Goal: Task Accomplishment & Management: Manage account settings

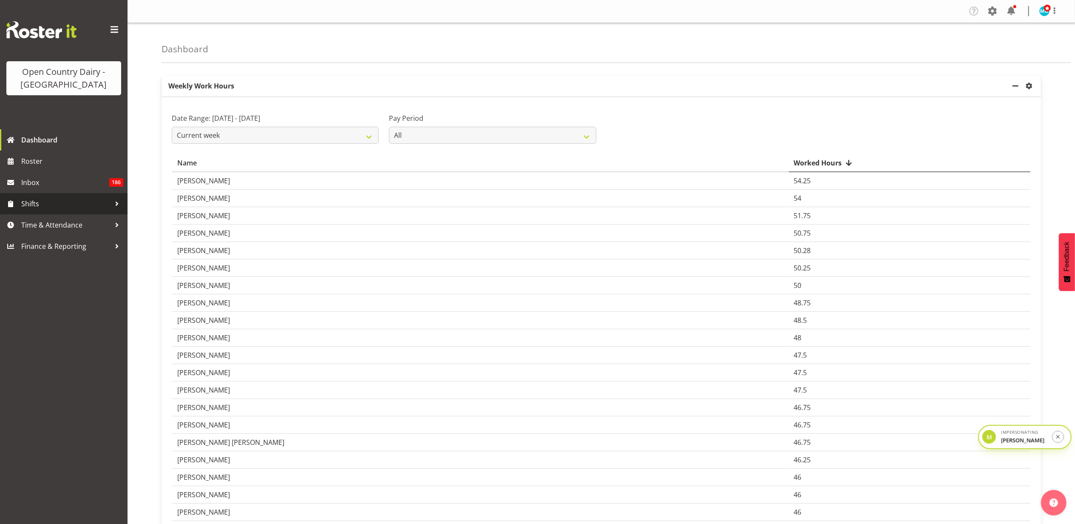
click at [62, 198] on span "Shifts" at bounding box center [65, 203] width 89 height 13
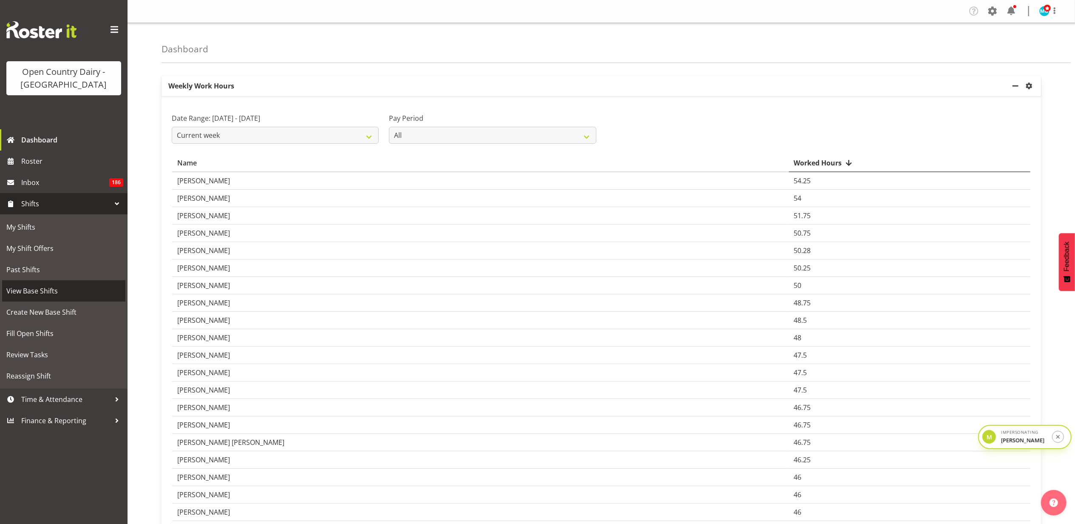
click at [50, 290] on span "View Base Shifts" at bounding box center [63, 290] width 115 height 13
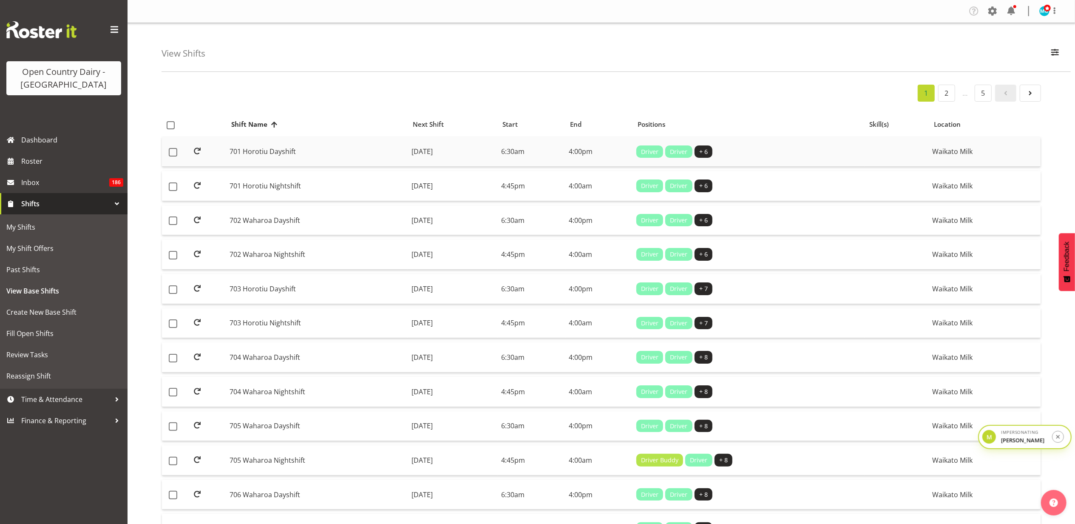
click at [287, 148] on td "701 Horotiu Dayshift" at bounding box center [317, 152] width 182 height 30
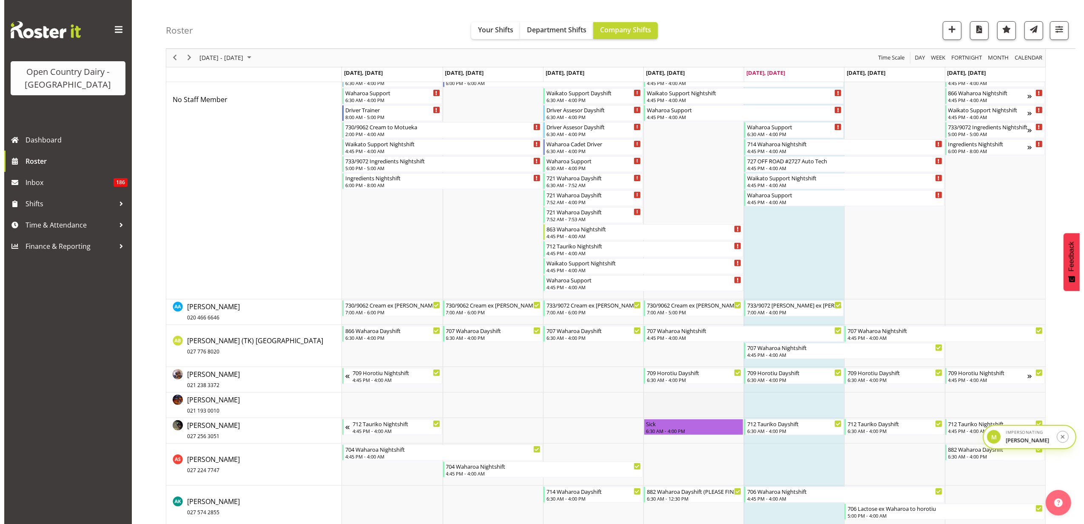
scroll to position [227, 0]
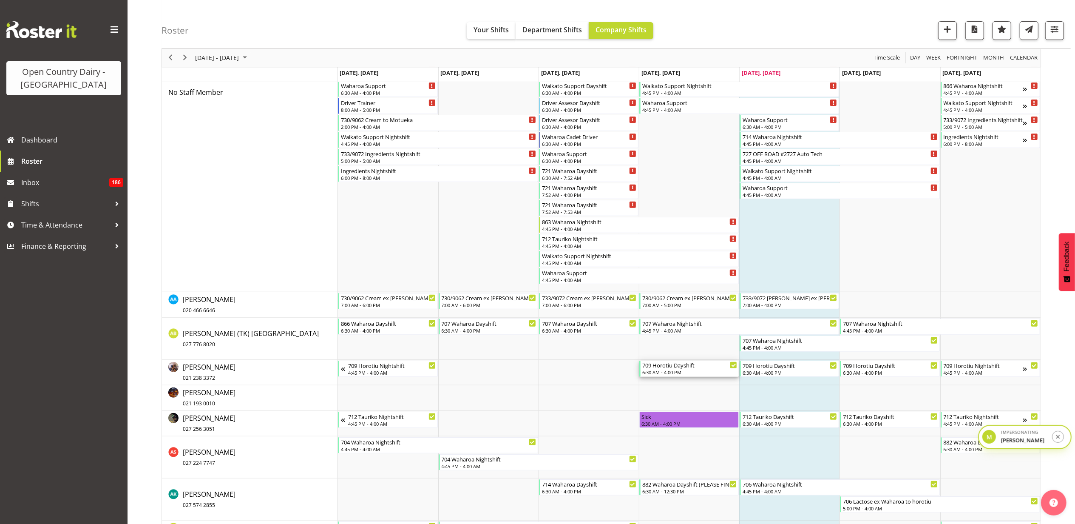
click at [673, 368] on div "709 Horotiu Dayshift" at bounding box center [689, 365] width 95 height 9
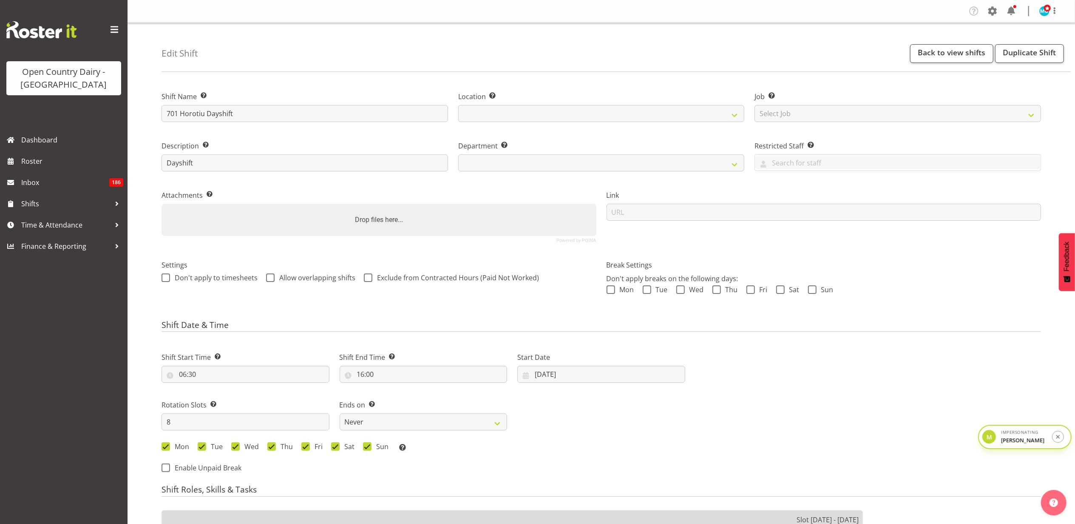
select select
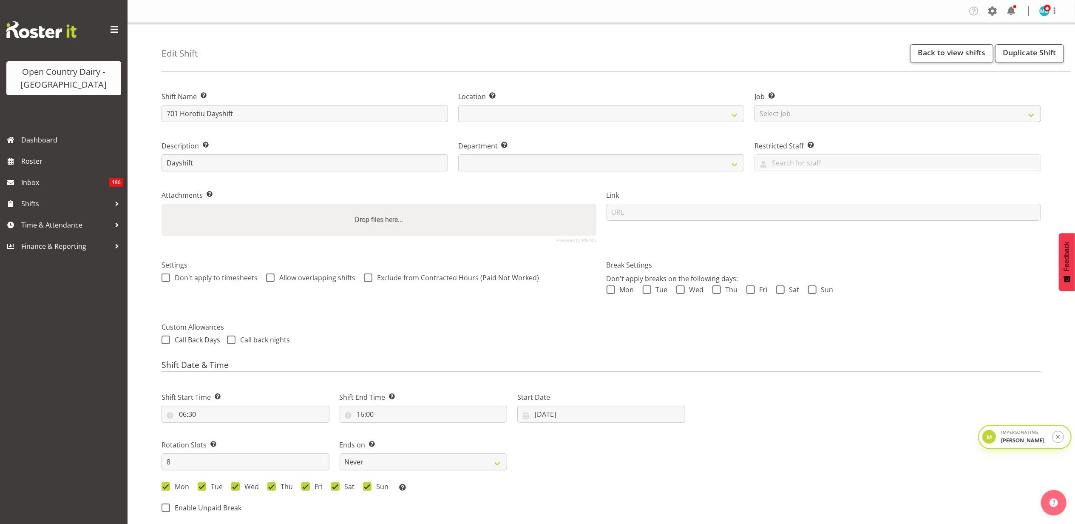
select select
select select "1054"
select select
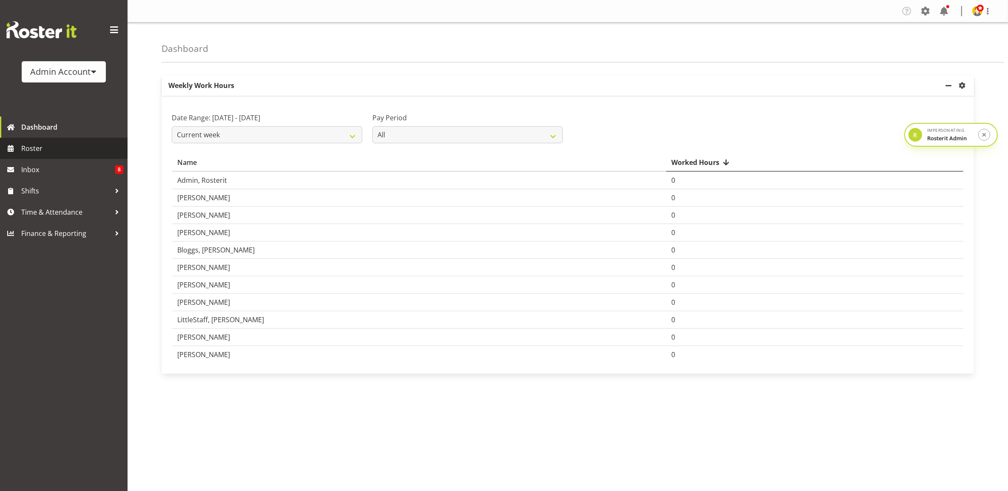
click at [50, 144] on span "Roster" at bounding box center [72, 148] width 102 height 13
